Goal: Find specific page/section: Find specific page/section

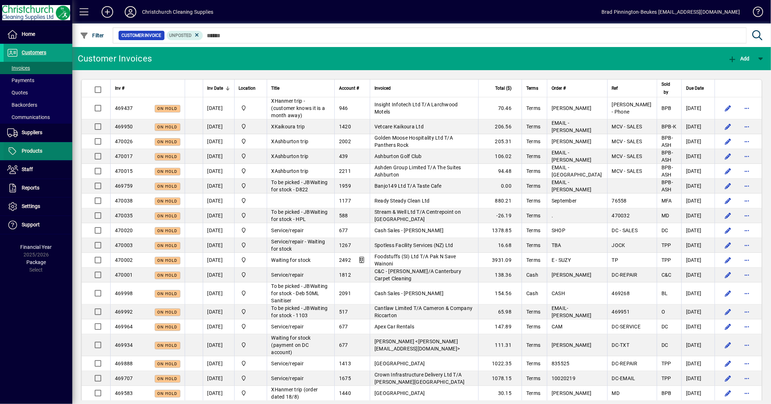
click at [30, 153] on span "Products" at bounding box center [32, 151] width 21 height 6
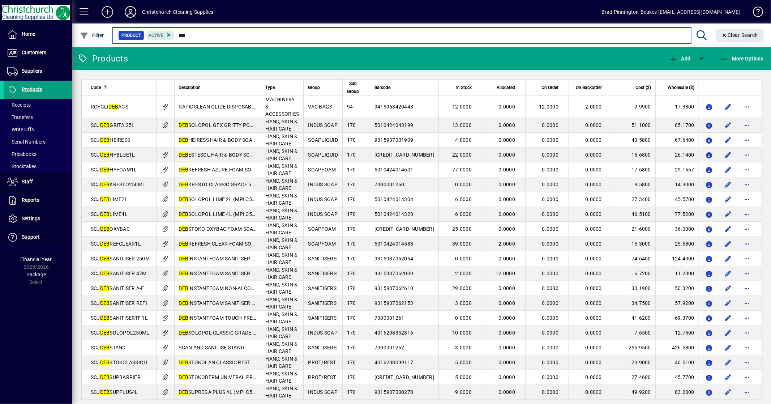
type input "***"
